Goal: Task Accomplishment & Management: Manage account settings

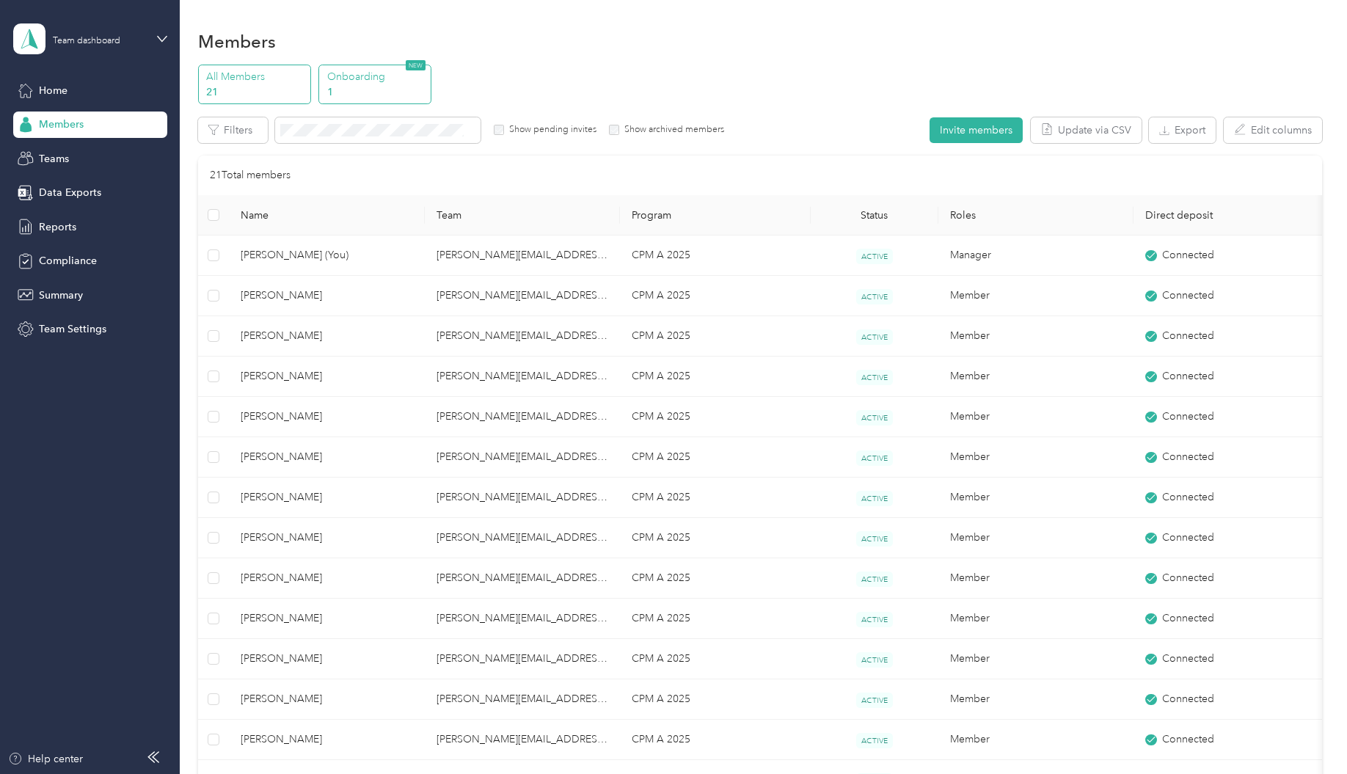
click at [382, 95] on p "1" at bounding box center [377, 91] width 100 height 15
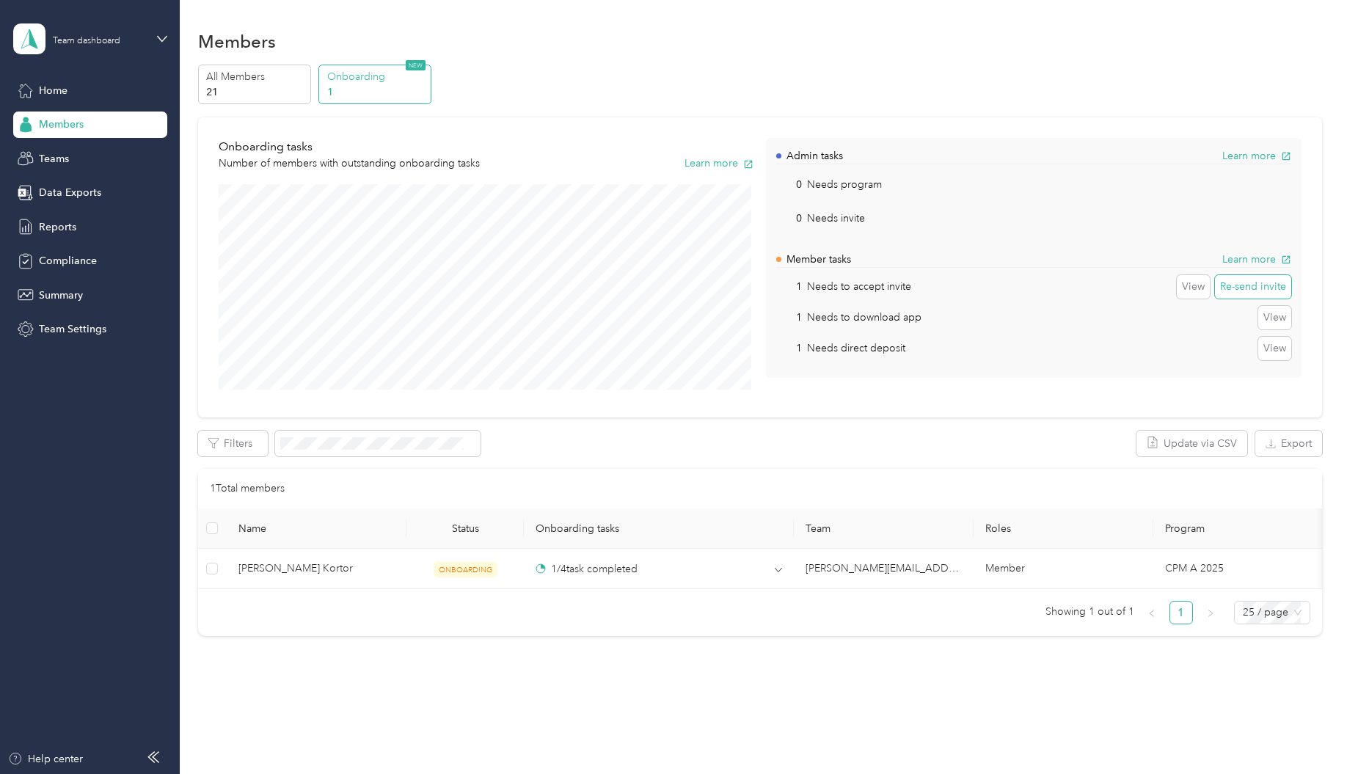
click at [1250, 287] on button "Re-send invite" at bounding box center [1253, 286] width 76 height 23
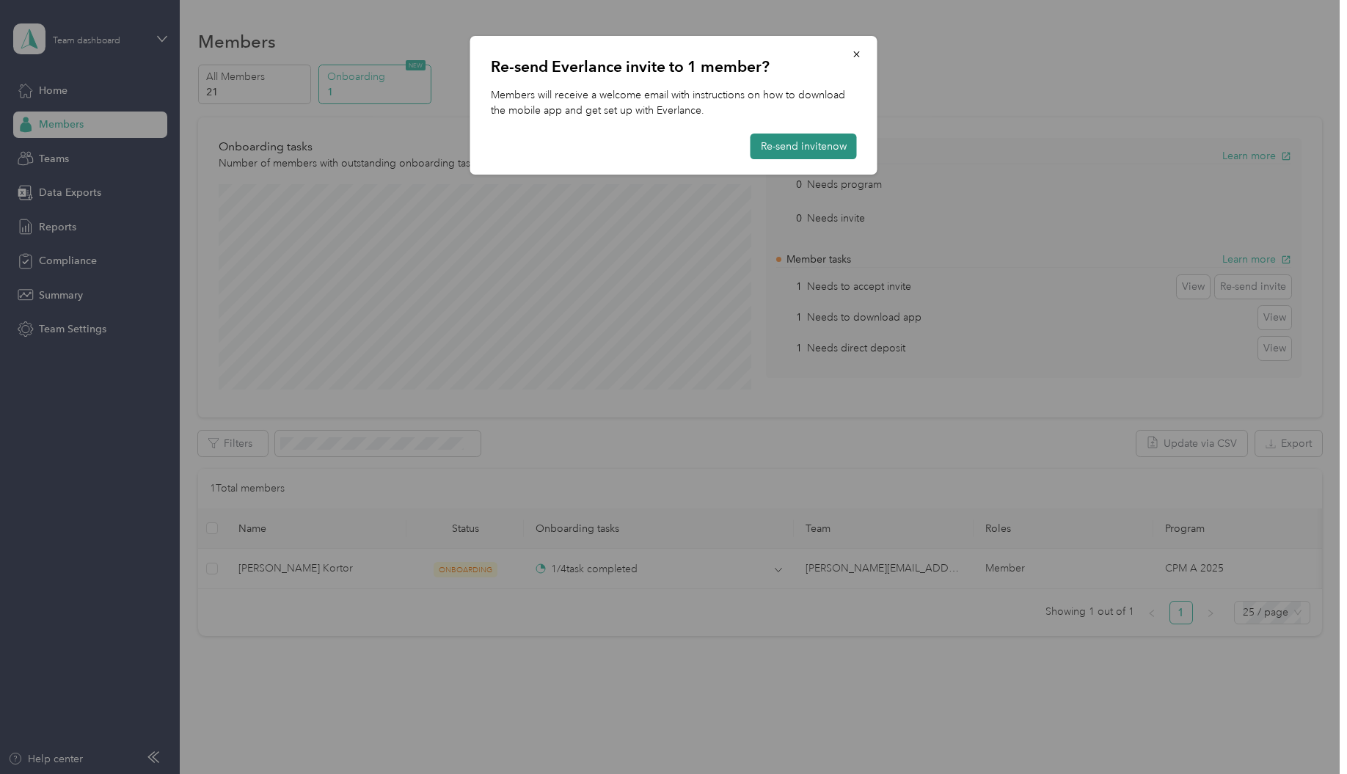
click at [832, 147] on button "Re-send invite now" at bounding box center [804, 147] width 106 height 26
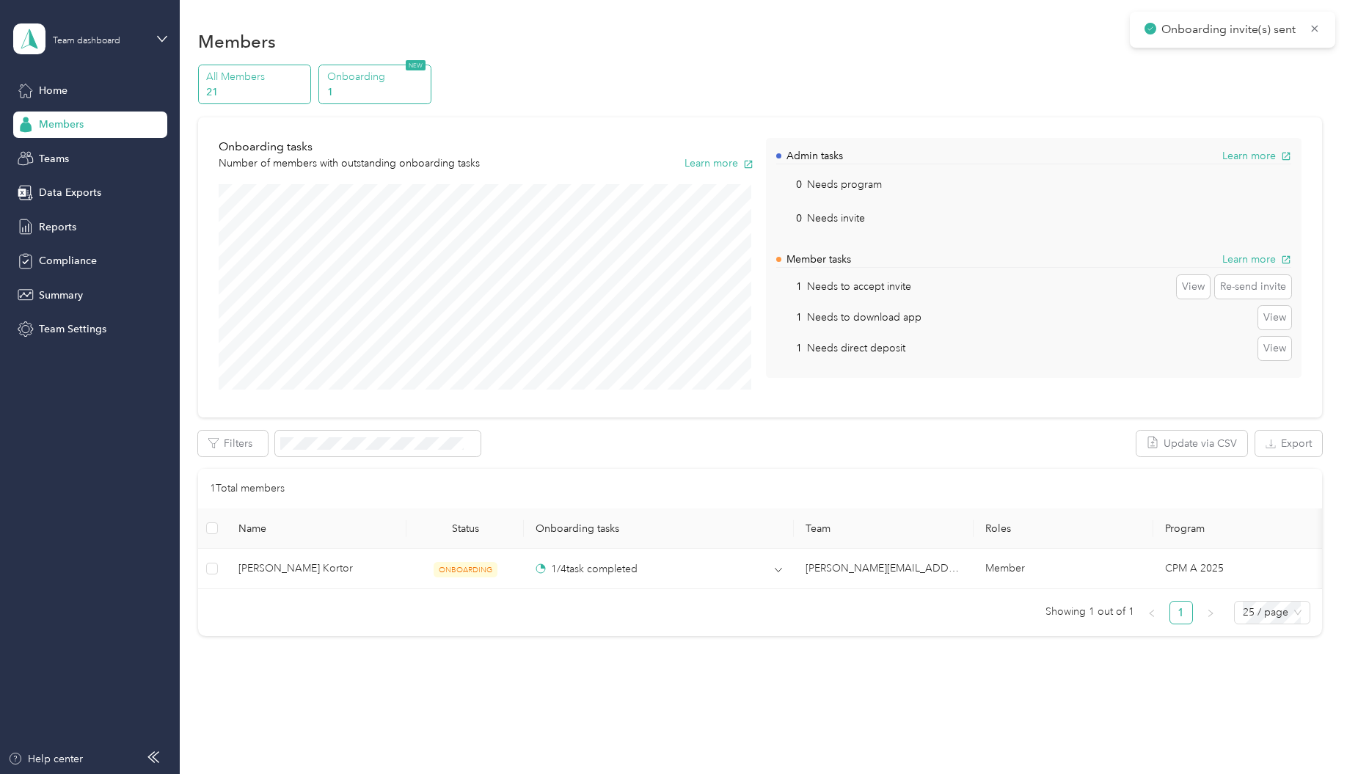
click at [266, 83] on p "All Members" at bounding box center [256, 76] width 100 height 15
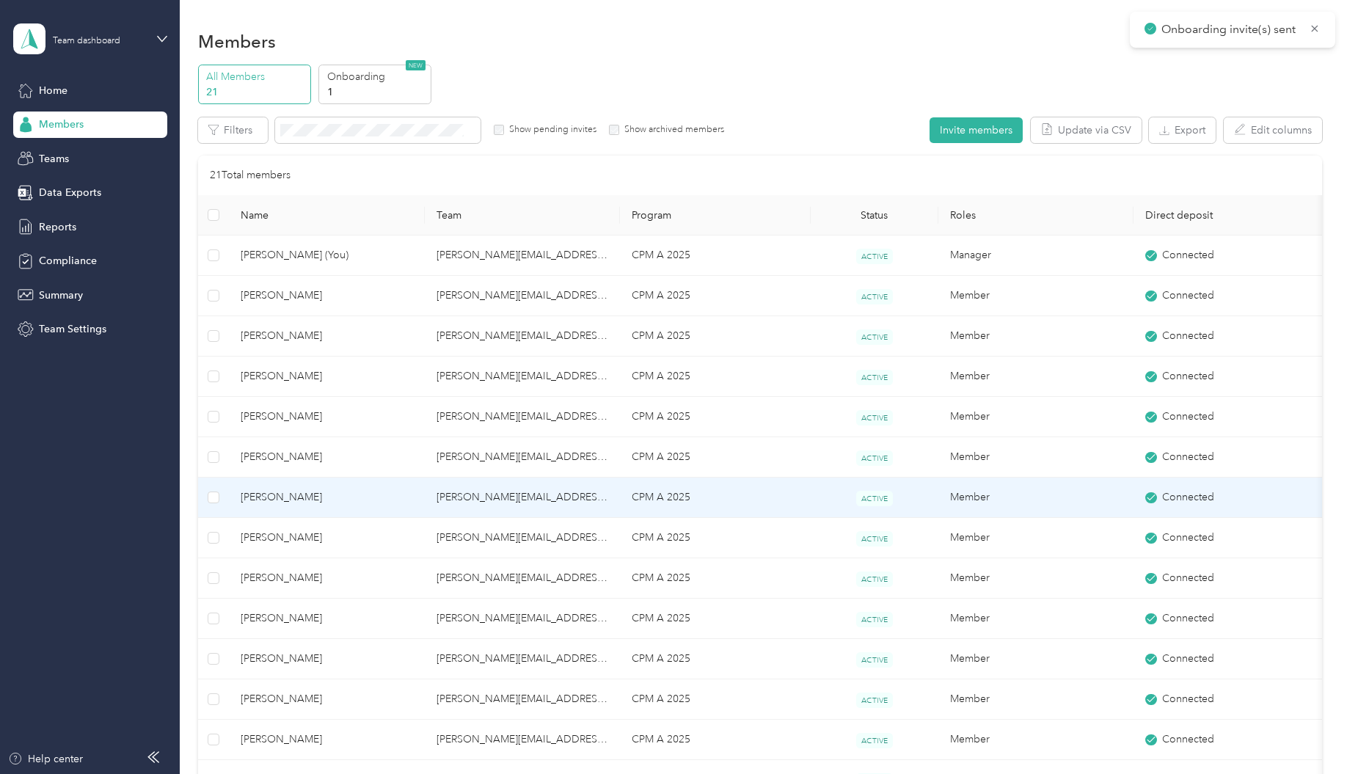
click at [298, 499] on span "[PERSON_NAME]" at bounding box center [327, 498] width 172 height 16
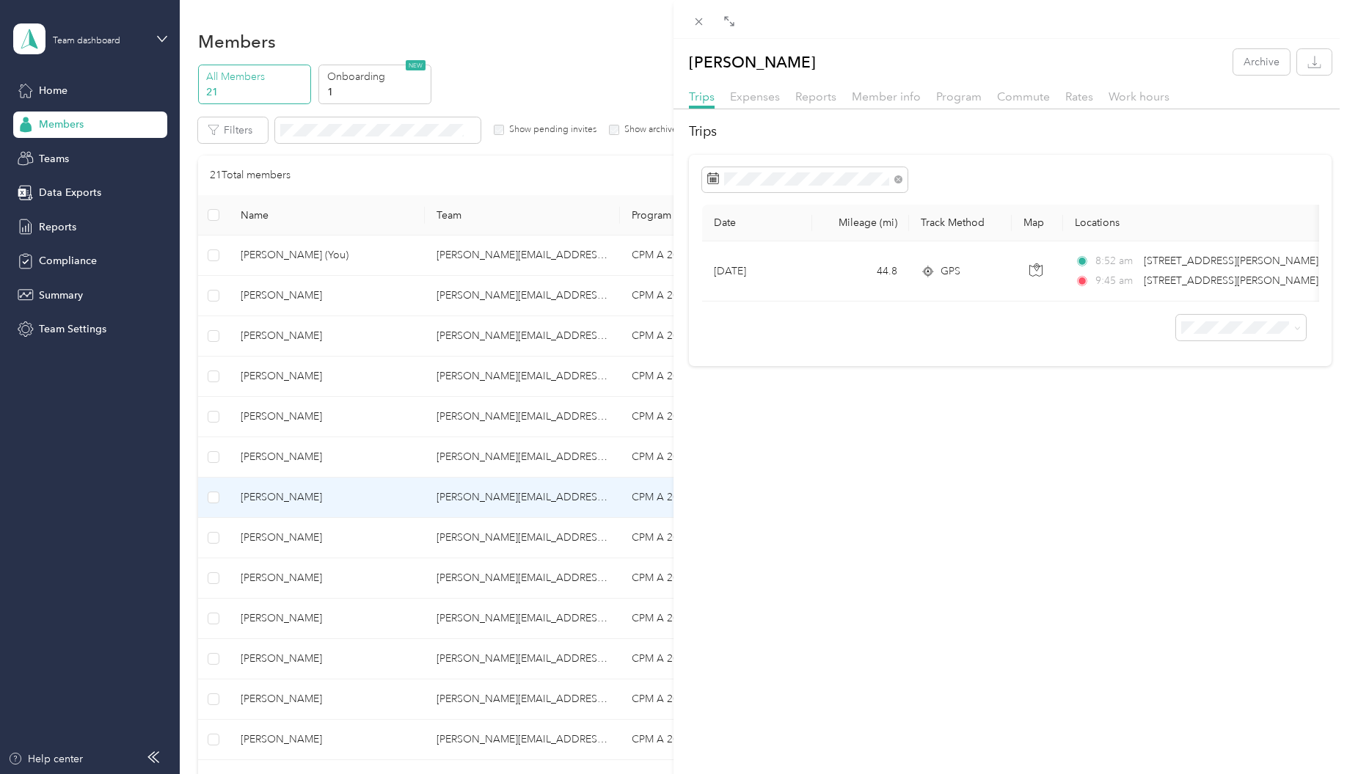
click at [1203, 392] on li "50 per load" at bounding box center [1230, 384] width 130 height 26
click at [820, 95] on span "Reports" at bounding box center [816, 97] width 41 height 14
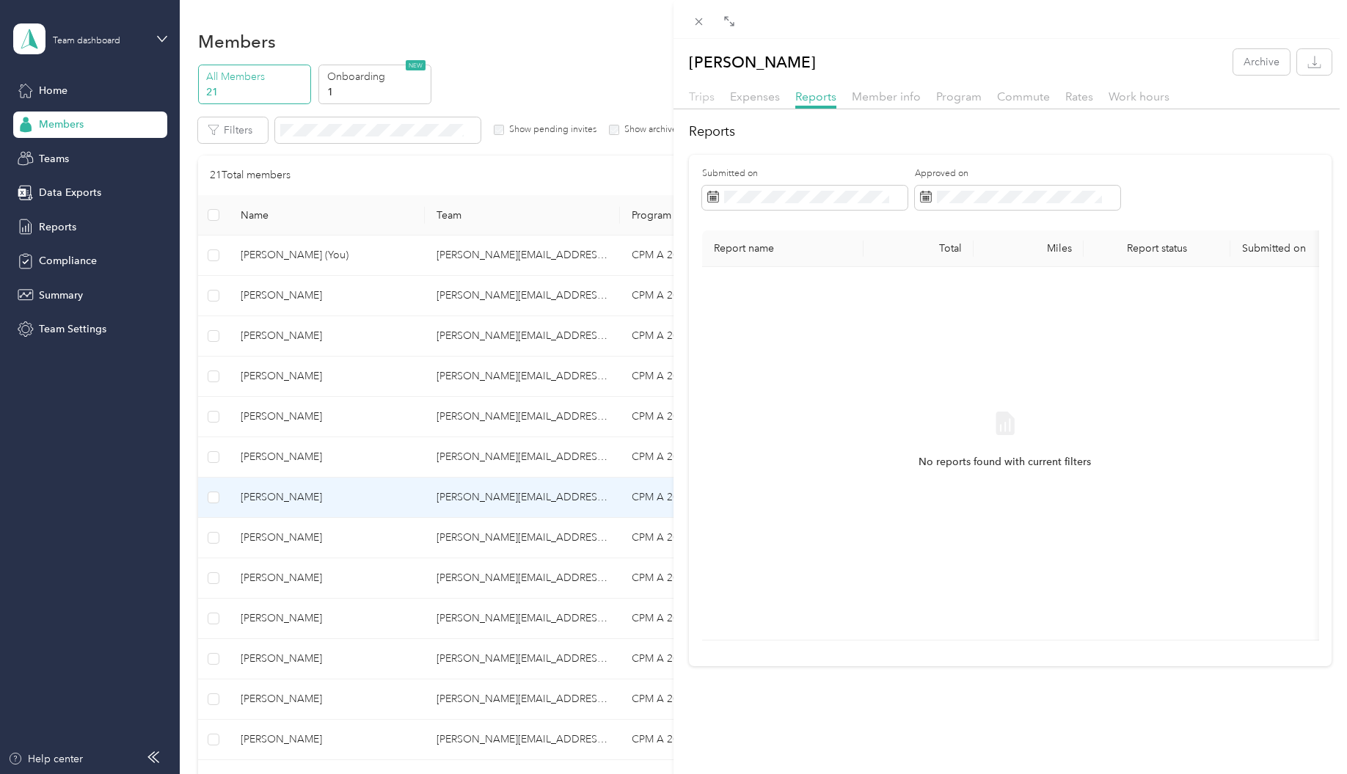
click at [702, 95] on span "Trips" at bounding box center [702, 97] width 26 height 14
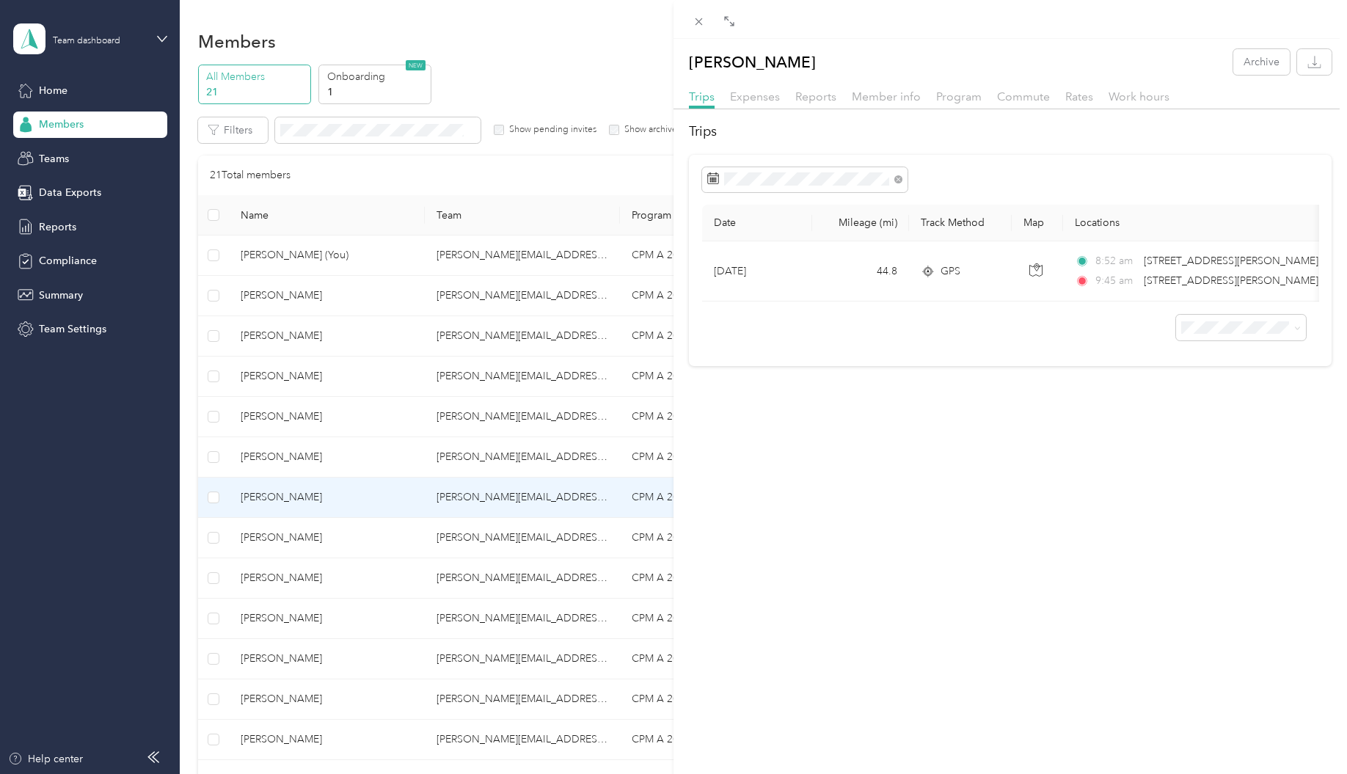
click at [354, 542] on div "[PERSON_NAME] Archive Trips Expenses Reports Member info Program Commute Rates …" at bounding box center [673, 387] width 1347 height 774
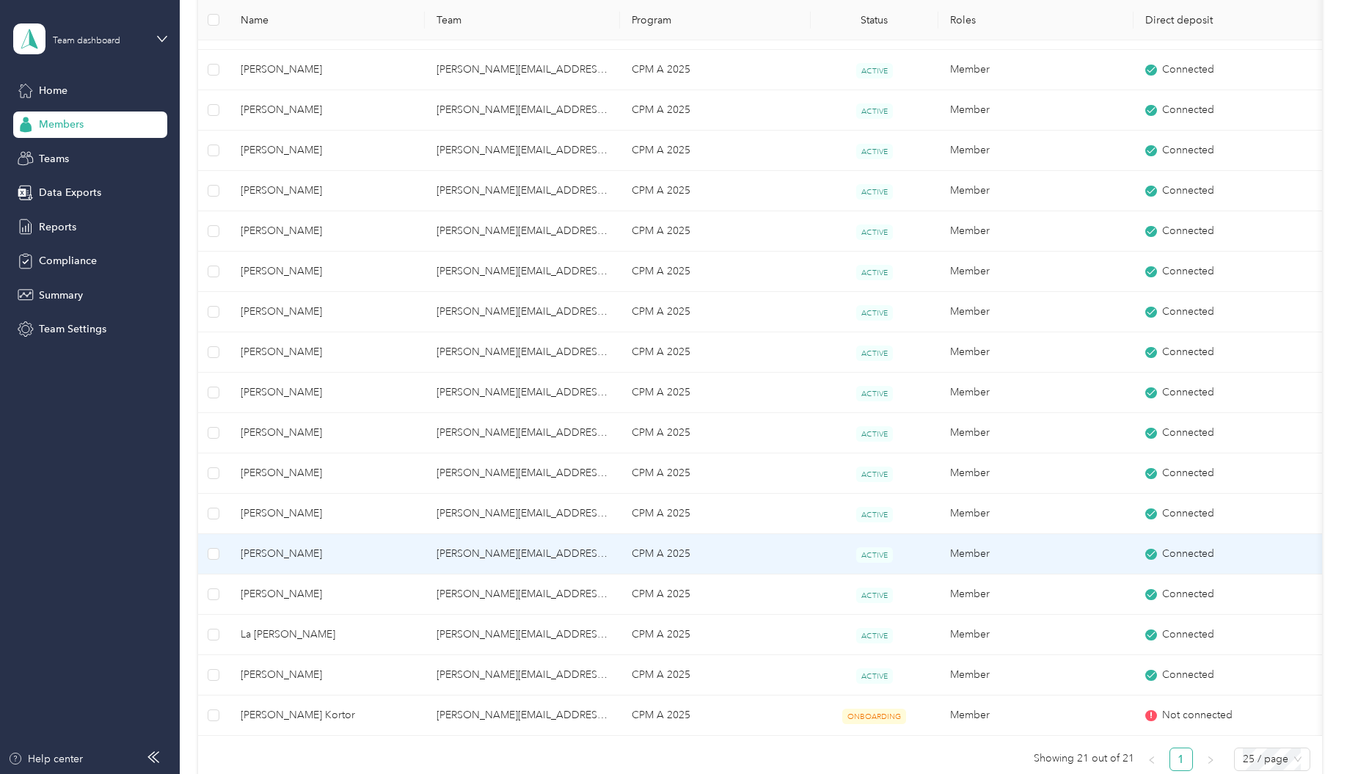
scroll to position [367, 0]
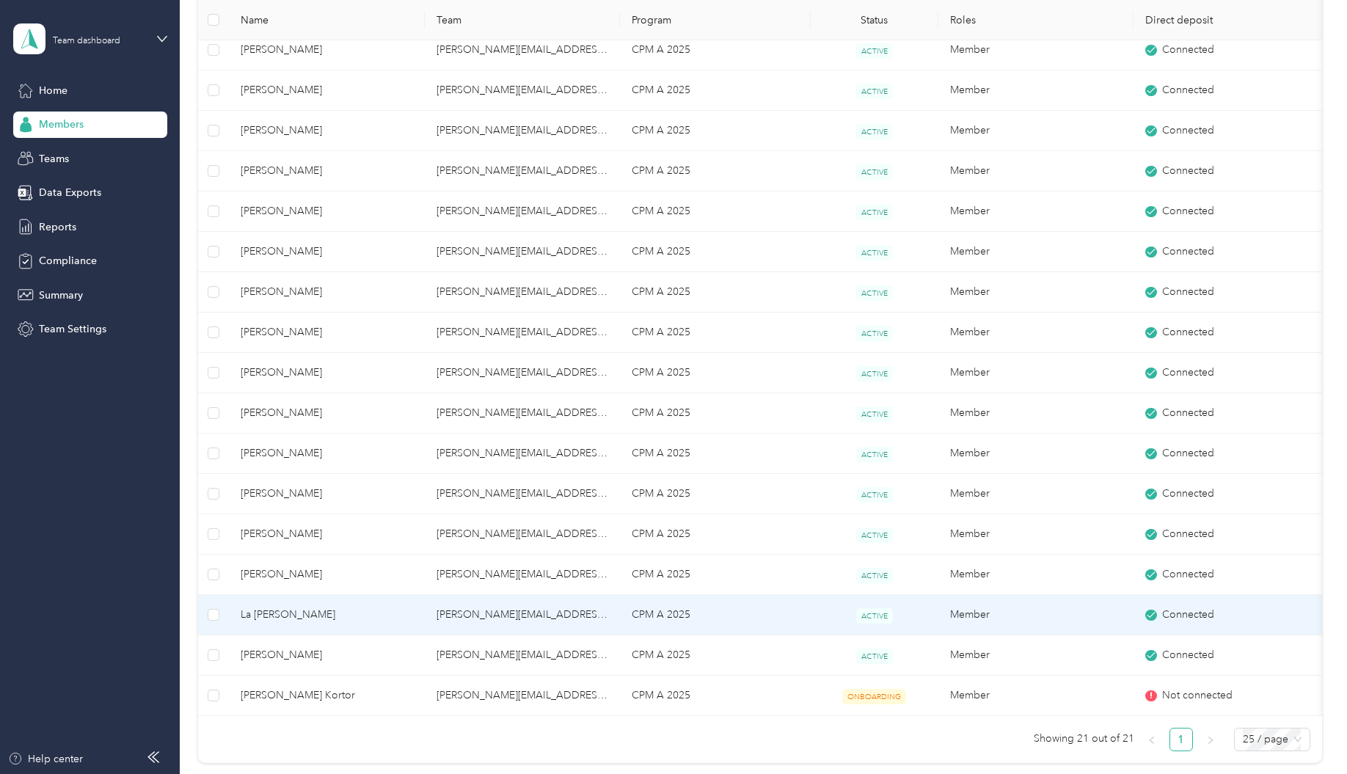
click at [309, 614] on span "La [PERSON_NAME]" at bounding box center [327, 615] width 172 height 16
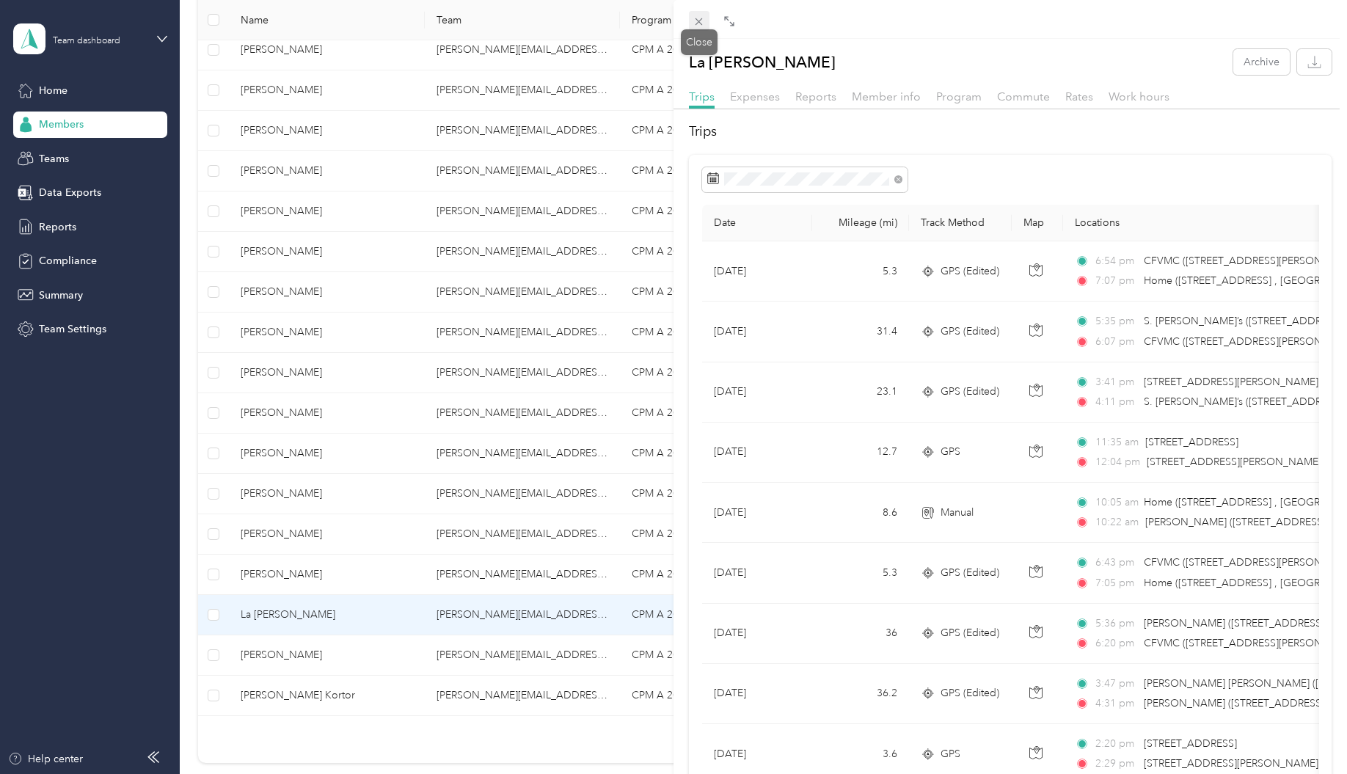
click at [699, 23] on icon at bounding box center [699, 21] width 12 height 12
